Goal: Task Accomplishment & Management: Use online tool/utility

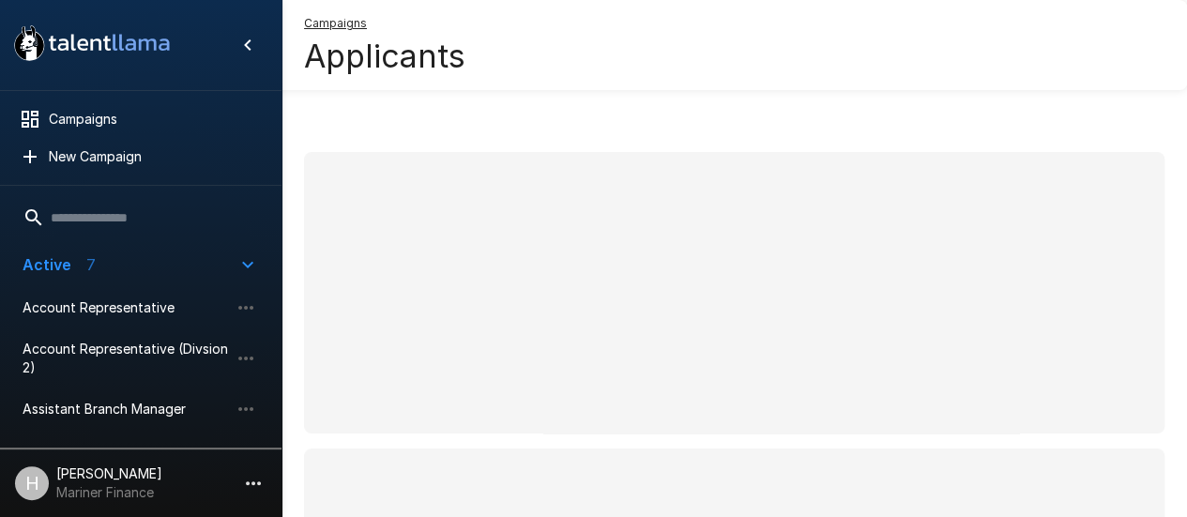
scroll to position [104, 0]
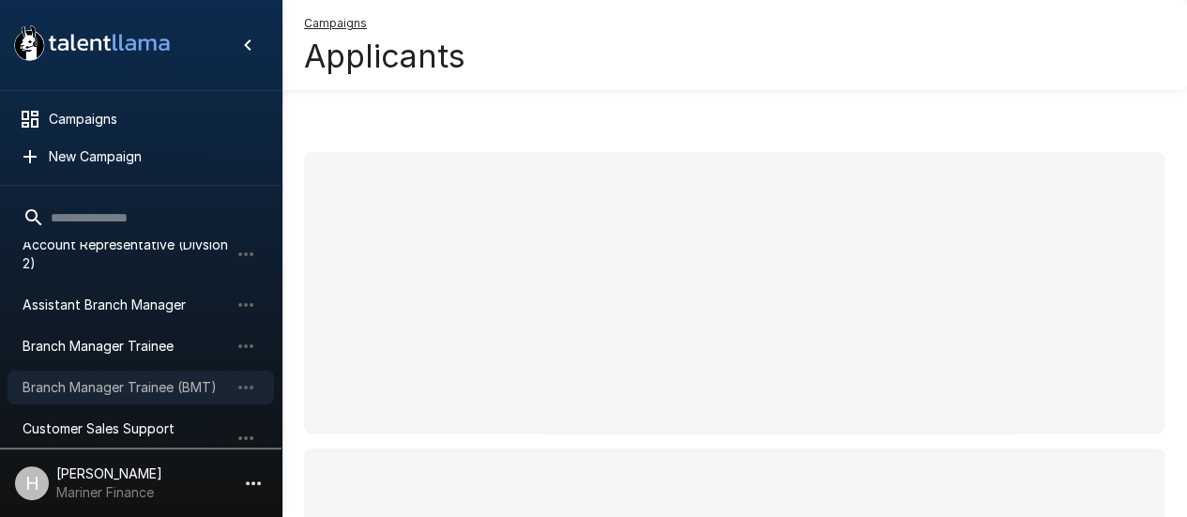
click at [107, 391] on span "Branch Manager Trainee (BMT)" at bounding box center [126, 387] width 206 height 19
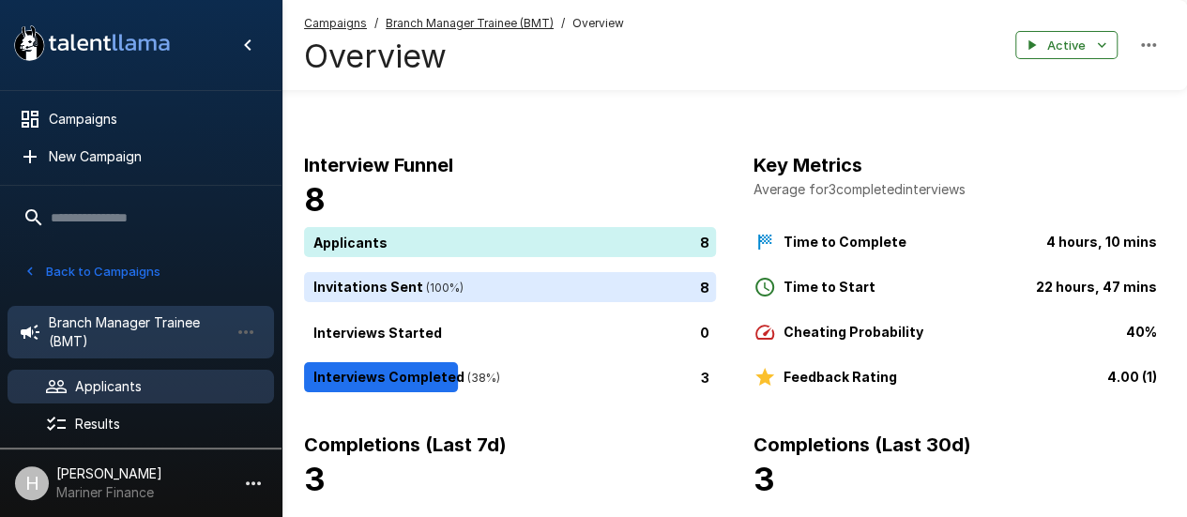
click at [165, 393] on span "Applicants" at bounding box center [167, 386] width 184 height 19
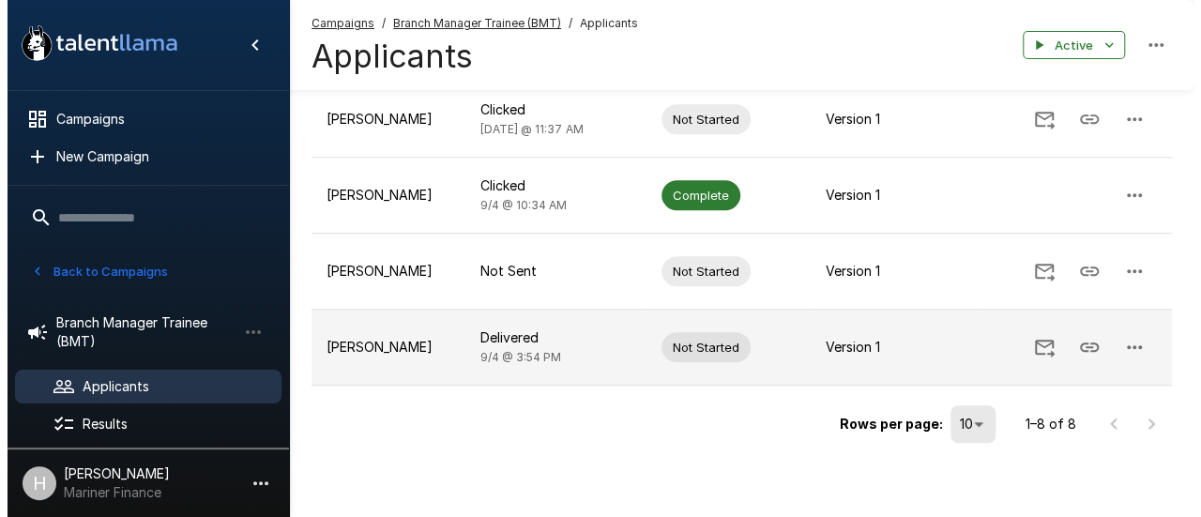
scroll to position [566, 0]
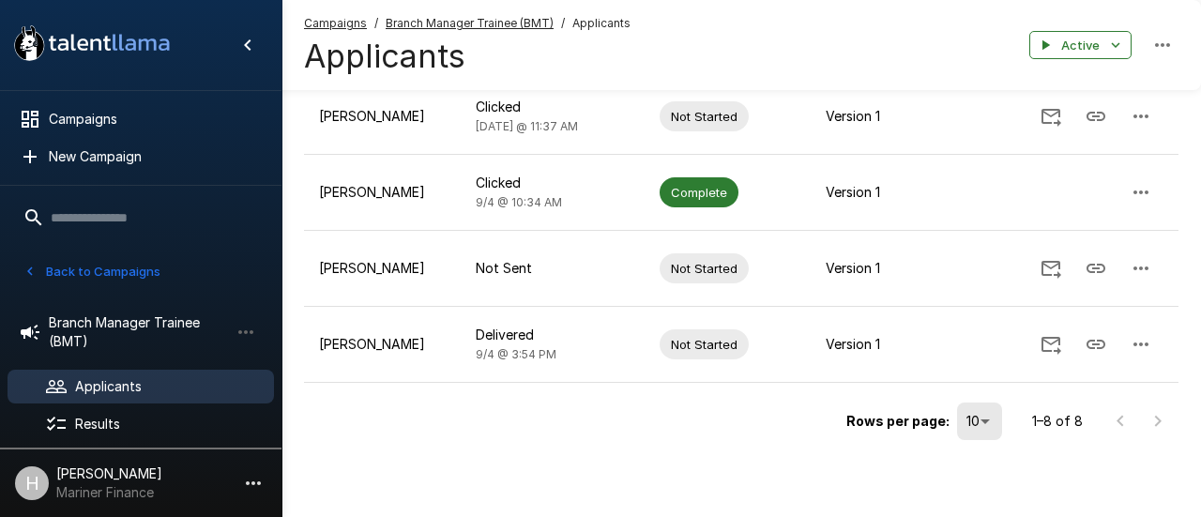
click at [977, 421] on li "25" at bounding box center [981, 410] width 55 height 34
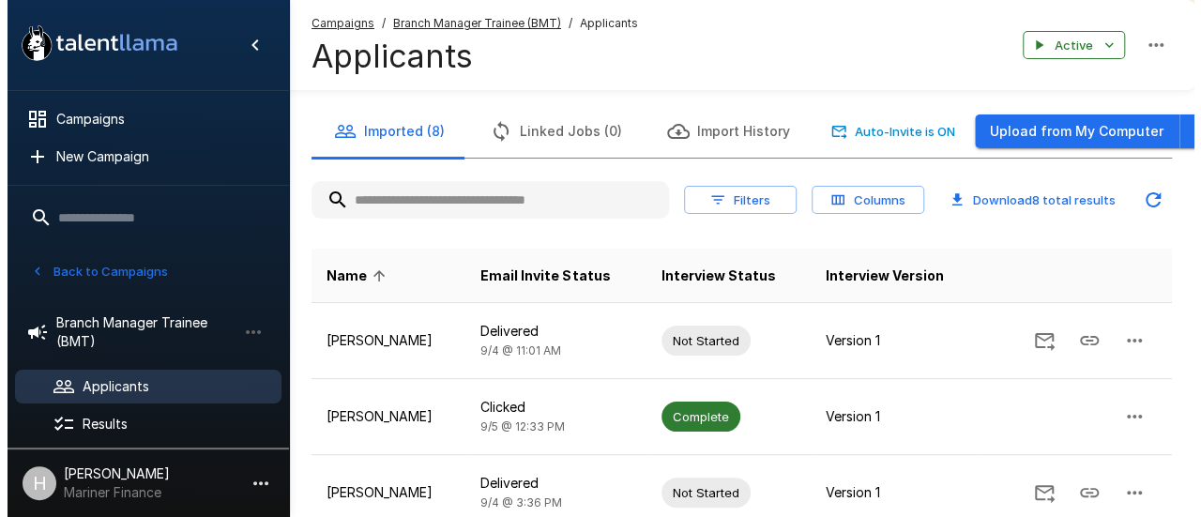
scroll to position [0, 0]
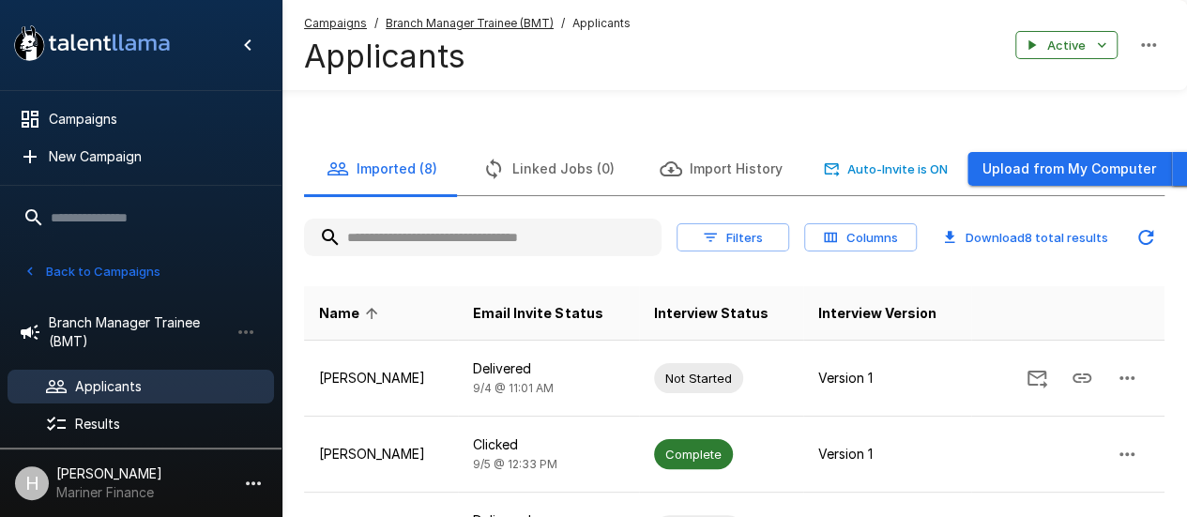
click at [1181, 166] on icon "button" at bounding box center [1192, 169] width 23 height 23
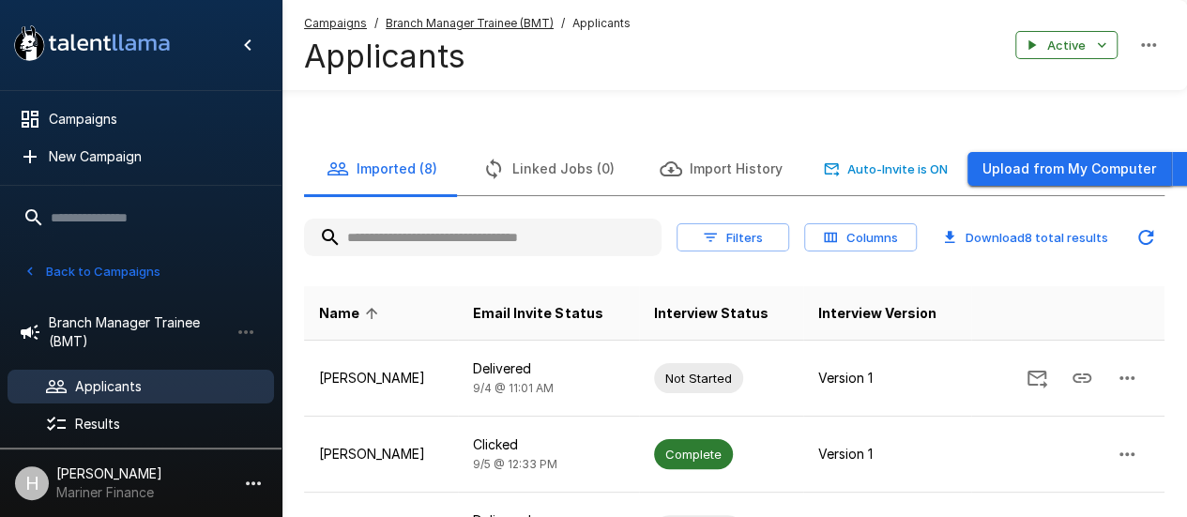
click at [1037, 160] on button "Upload from My Computer" at bounding box center [1069, 169] width 204 height 35
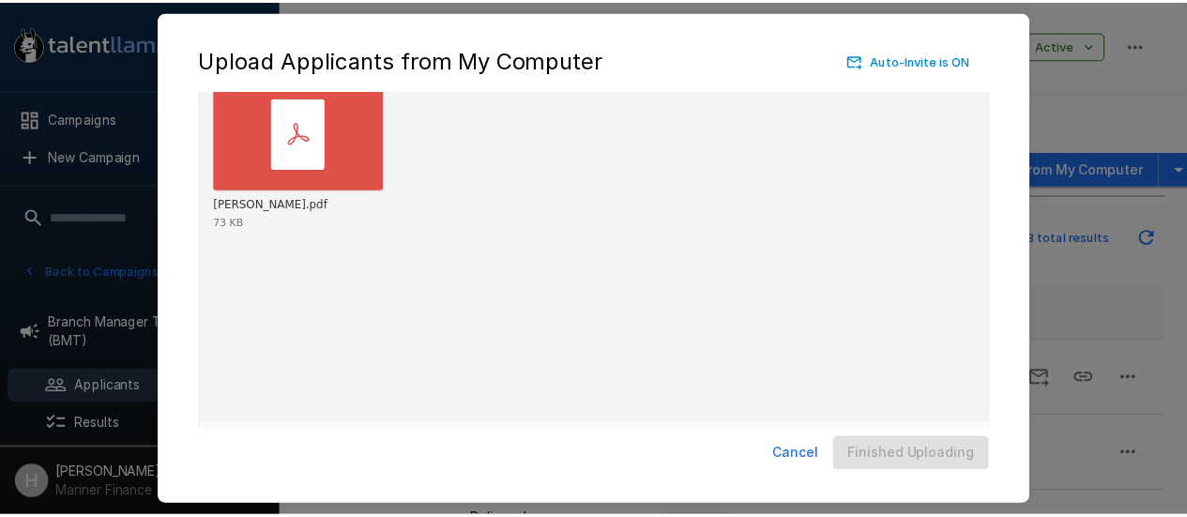
scroll to position [147, 0]
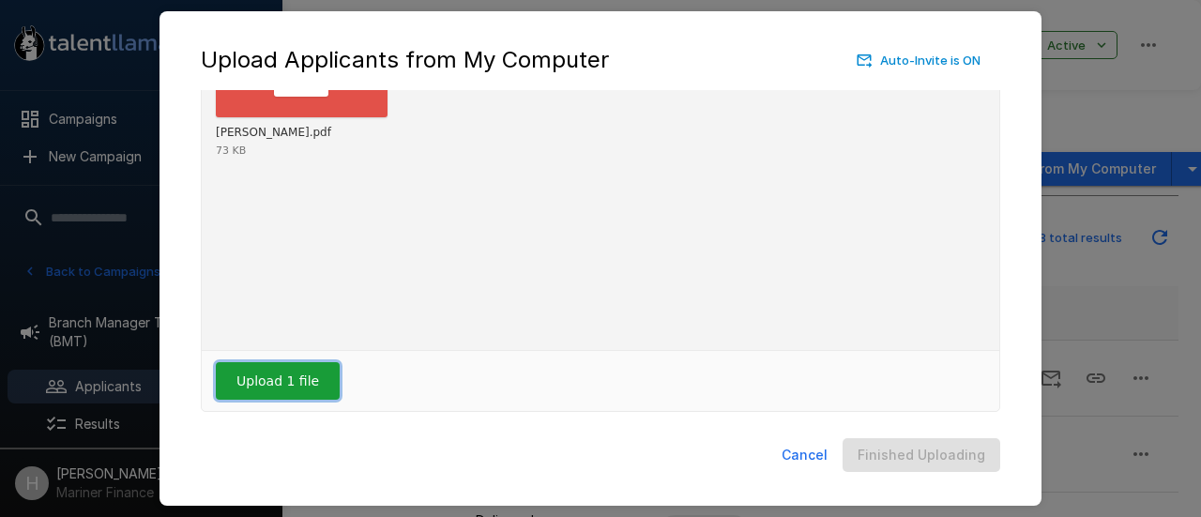
click at [251, 384] on button "Upload 1 file" at bounding box center [278, 381] width 124 height 38
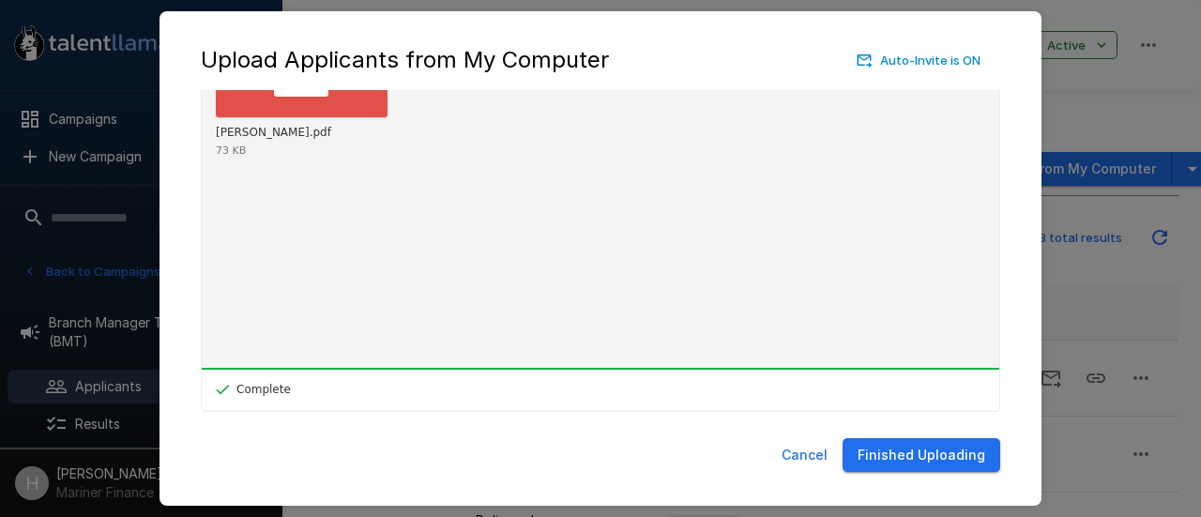
click at [927, 457] on button "Finished Uploading" at bounding box center [921, 455] width 158 height 35
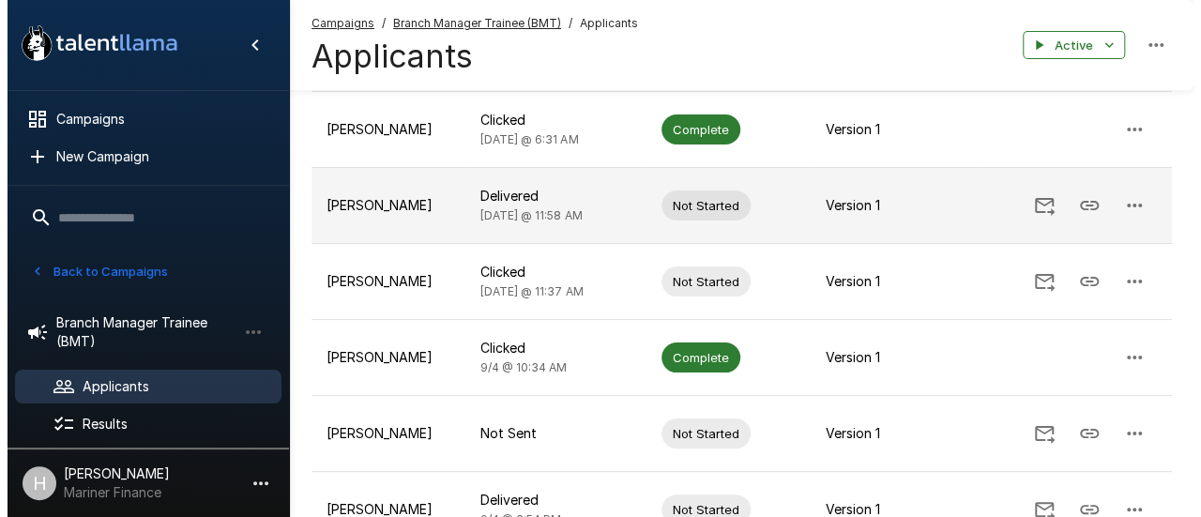
scroll to position [597, 0]
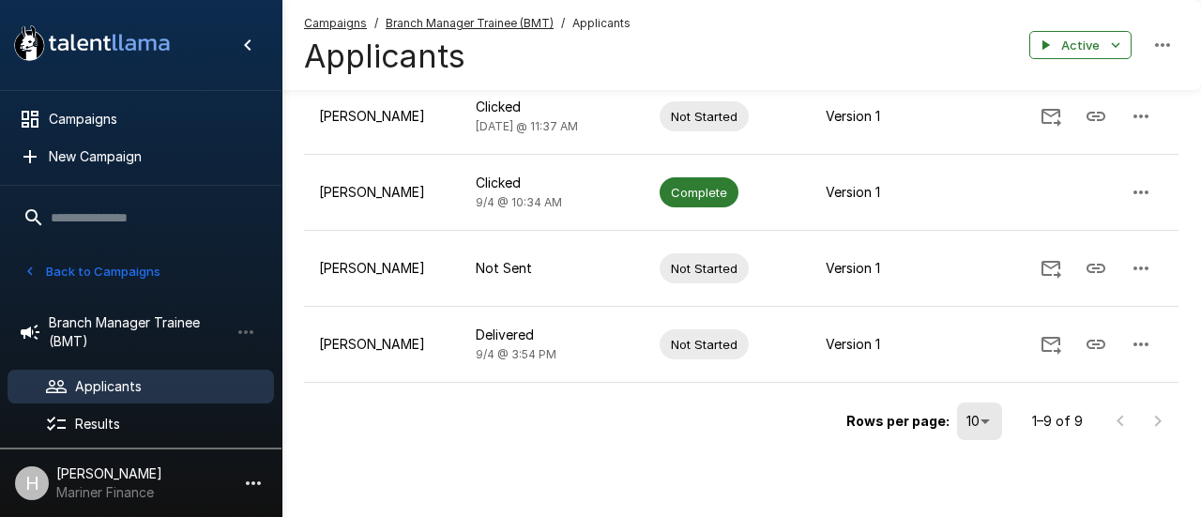
click at [975, 416] on li "25" at bounding box center [981, 410] width 55 height 34
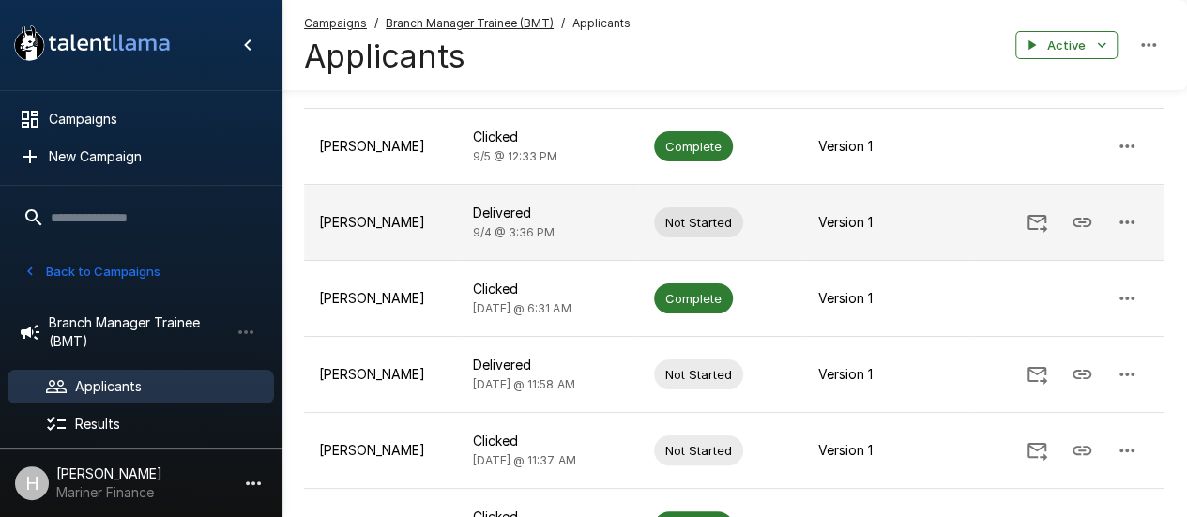
scroll to position [257, 0]
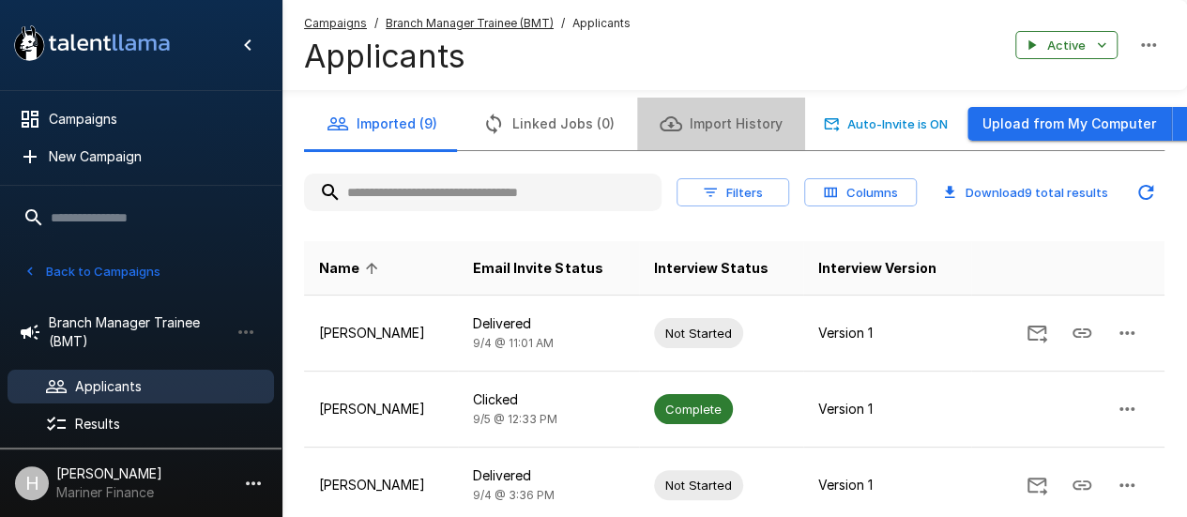
click at [720, 125] on button "Import History" at bounding box center [721, 124] width 168 height 53
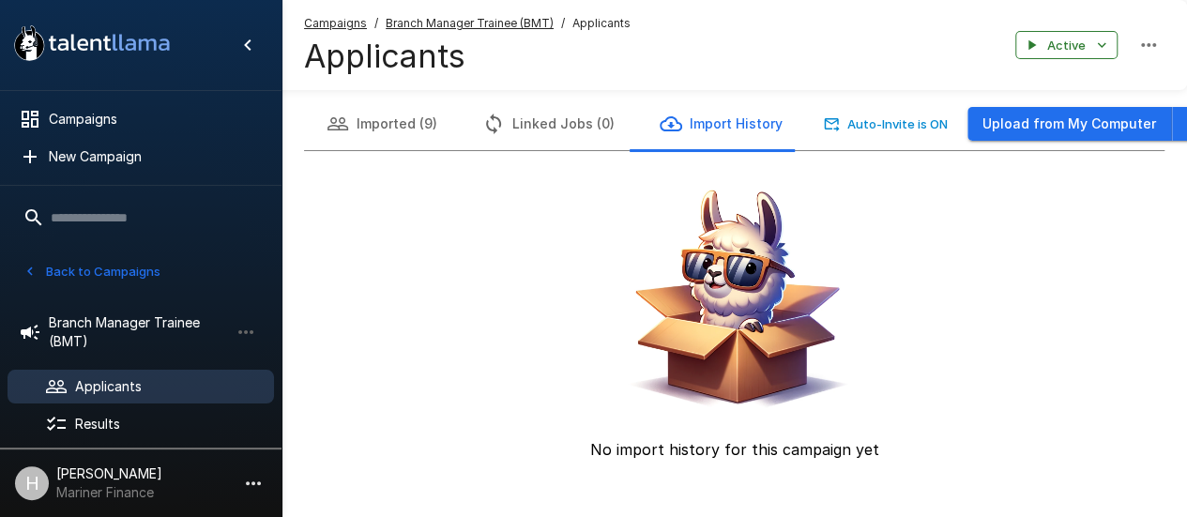
click at [416, 117] on button "Imported (9)" at bounding box center [382, 124] width 156 height 53
